Goal: Check status

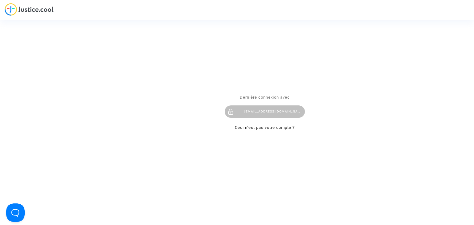
click at [240, 110] on div "flights@lawfirm.bg" at bounding box center [264, 112] width 80 height 12
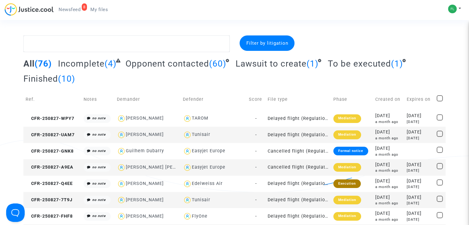
click at [72, 8] on span "Newsfeed" at bounding box center [70, 10] width 22 height 6
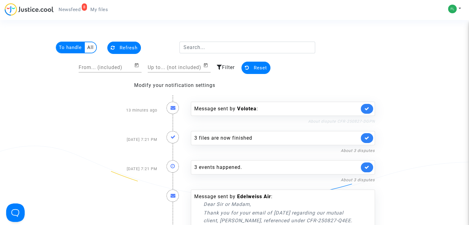
click at [324, 120] on link "About dispute CFR-250827-DGPN" at bounding box center [341, 121] width 67 height 5
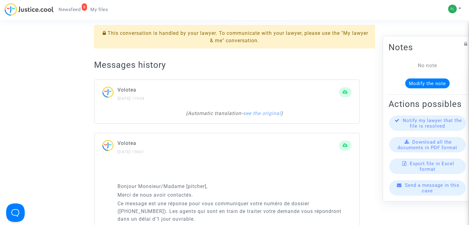
scroll to position [171, 0]
click at [259, 115] on link "see the original" at bounding box center [262, 114] width 38 height 6
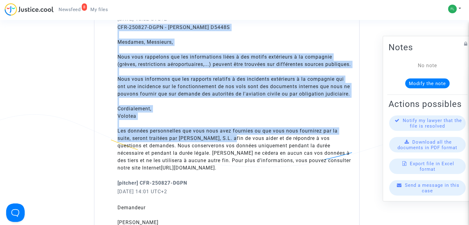
scroll to position [297, 0]
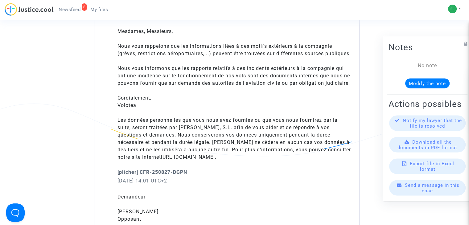
drag, startPoint x: 115, startPoint y: 46, endPoint x: 245, endPoint y: 178, distance: 185.5
copy div "Volotea Team (Volotea) [DATE] 16:52 UTC+2"
